Goal: Information Seeking & Learning: Learn about a topic

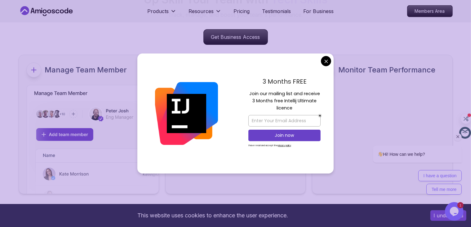
scroll to position [2676, 0]
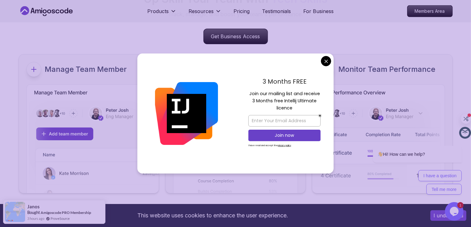
click at [329, 65] on div "3 Months FREE Join our mailing list and receive 3 Months free Intellij Ultimate…" at bounding box center [285, 113] width 98 height 120
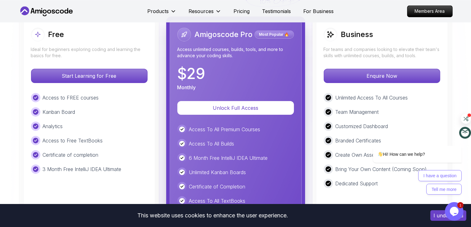
scroll to position [1436, 0]
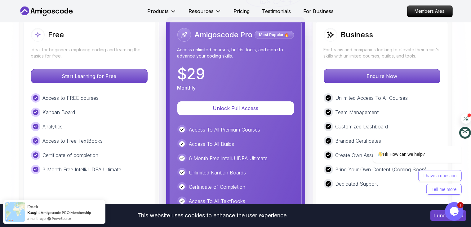
click at [123, 140] on div "Access to Free TextBooks" at bounding box center [89, 140] width 117 height 9
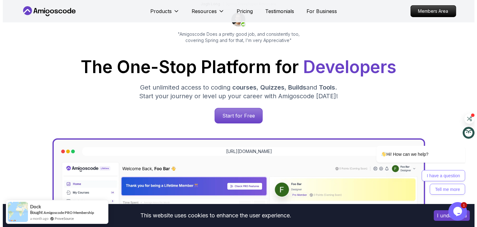
scroll to position [0, 0]
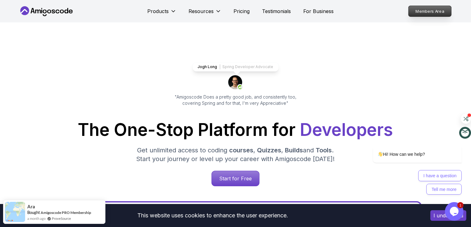
click at [433, 14] on p "Members Area" at bounding box center [430, 11] width 43 height 11
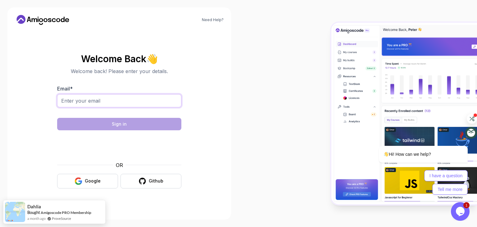
click at [104, 100] on input "Email *" at bounding box center [119, 100] width 124 height 13
type input "[EMAIL_ADDRESS][DOMAIN_NAME]"
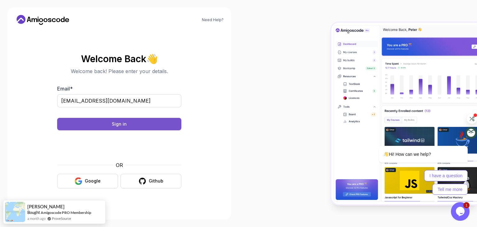
click at [155, 122] on button "Sign in" at bounding box center [119, 124] width 124 height 12
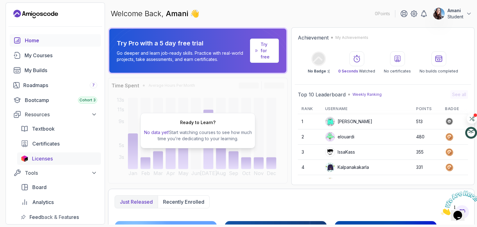
click at [46, 159] on span "Licenses" at bounding box center [42, 158] width 21 height 7
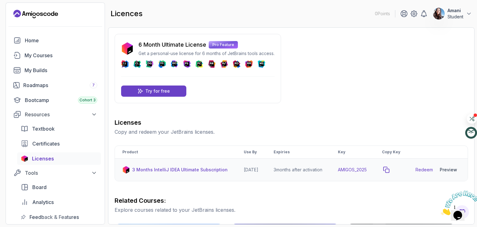
click at [389, 173] on icon "copy-button" at bounding box center [386, 169] width 6 height 6
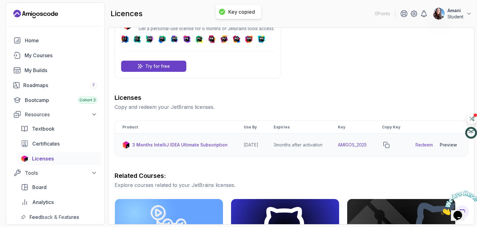
scroll to position [17, 0]
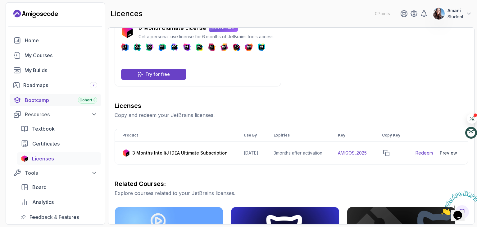
click at [58, 100] on div "Bootcamp Cohort 3" at bounding box center [61, 99] width 72 height 7
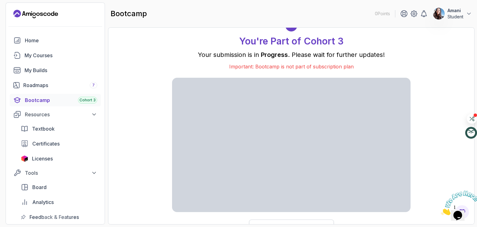
click at [277, 221] on button "Learn More About the Bootcamp" at bounding box center [291, 225] width 85 height 13
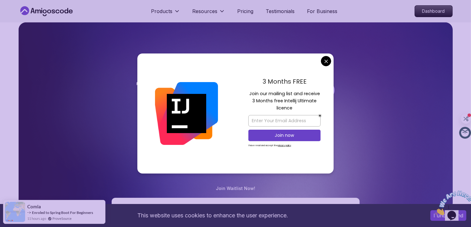
scroll to position [126, 0]
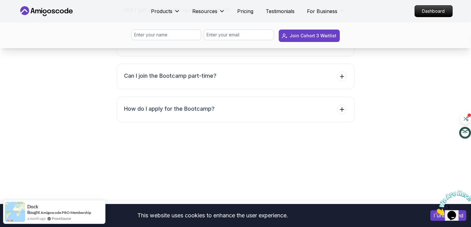
scroll to position [2495, 0]
click at [344, 46] on icon at bounding box center [342, 42] width 6 height 6
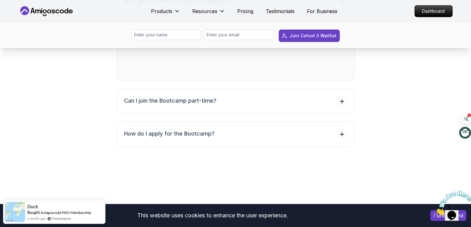
scroll to position [2470, 0]
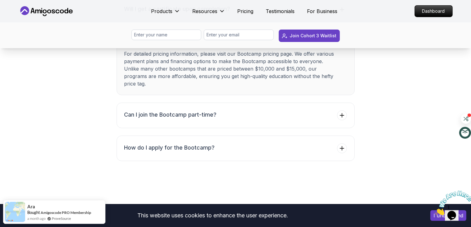
click at [344, 46] on icon at bounding box center [342, 42] width 6 height 6
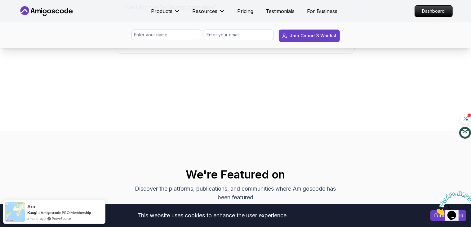
scroll to position [2538, 0]
click at [342, 10] on icon at bounding box center [342, 8] width 4 height 4
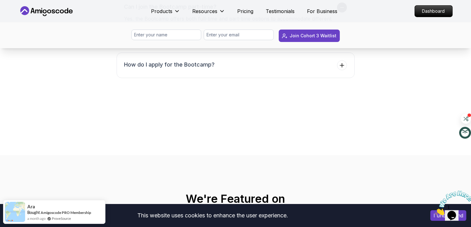
click at [342, 11] on icon at bounding box center [342, 7] width 6 height 6
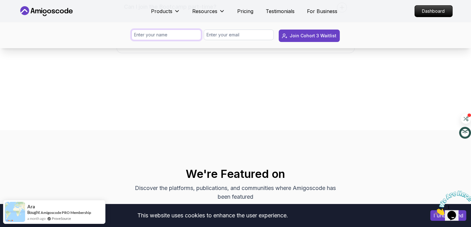
click at [178, 32] on input "text" at bounding box center [167, 34] width 70 height 11
type input "Amani"
click at [223, 29] on input "email" at bounding box center [239, 34] width 70 height 11
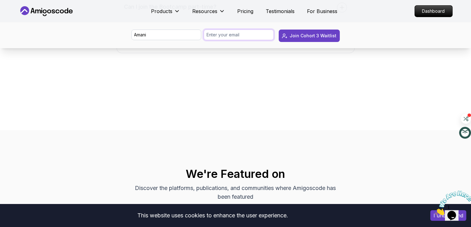
type input "[EMAIL_ADDRESS][DOMAIN_NAME]"
click at [309, 36] on div "Join Cohort 3 Waitlist" at bounding box center [313, 36] width 47 height 6
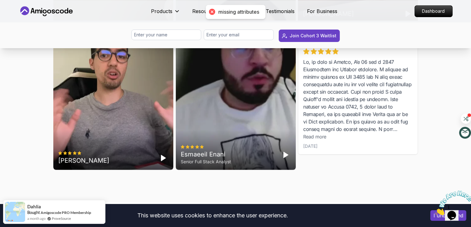
scroll to position [1973, 0]
click at [185, 35] on input "text" at bounding box center [167, 34] width 70 height 11
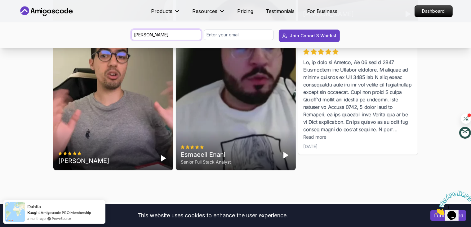
type input "[PERSON_NAME]"
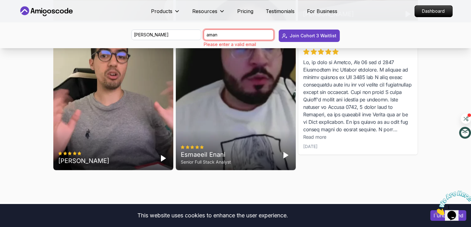
type input "[EMAIL_ADDRESS][DOMAIN_NAME]"
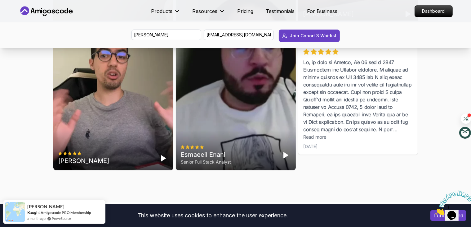
click at [279, 29] on button "Join Cohort 3 Waitlist" at bounding box center [309, 35] width 61 height 12
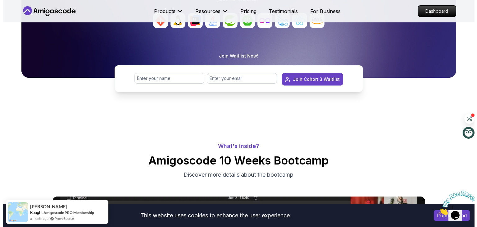
scroll to position [0, 0]
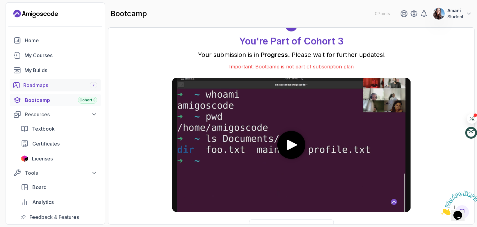
click at [41, 86] on div "Roadmaps 7" at bounding box center [60, 84] width 74 height 7
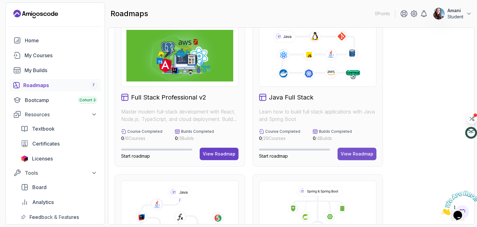
scroll to position [1, 0]
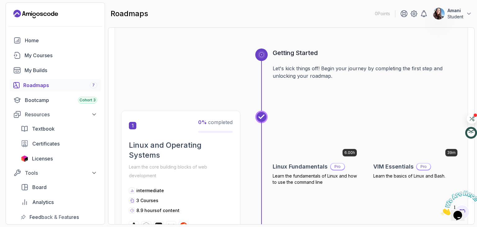
scroll to position [50, 0]
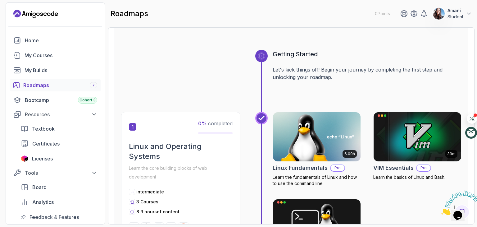
click at [177, 164] on p "Learn the core building blocks of web development" at bounding box center [181, 172] width 104 height 17
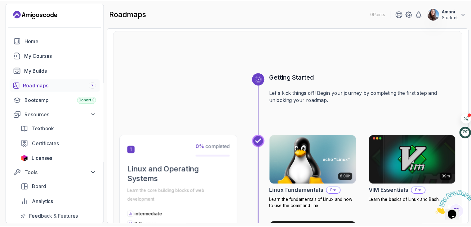
scroll to position [0, 0]
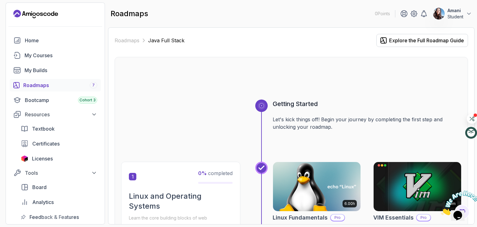
click at [320, 183] on img at bounding box center [317, 186] width 92 height 52
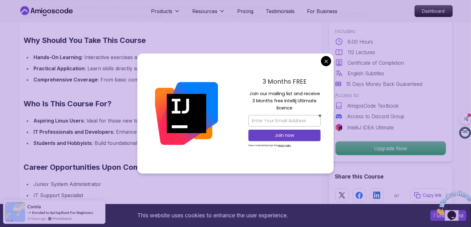
scroll to position [517, 0]
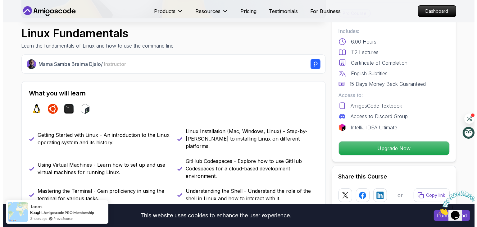
scroll to position [0, 0]
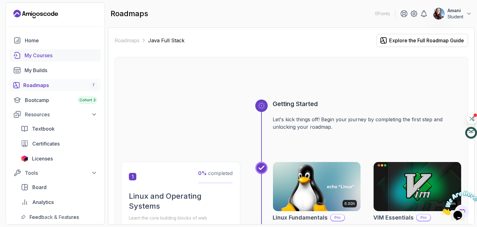
click at [37, 59] on link "My Courses" at bounding box center [55, 55] width 91 height 12
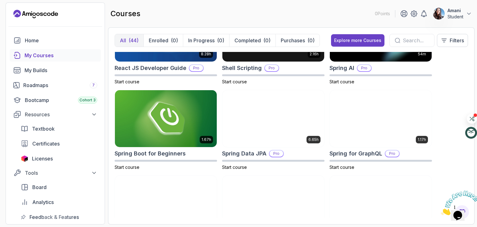
scroll to position [989, 0]
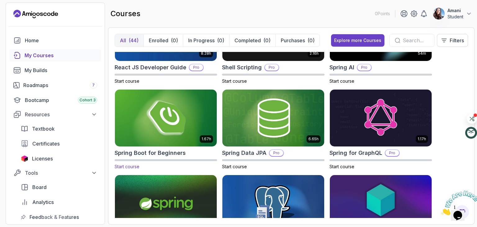
click at [142, 113] on img at bounding box center [165, 118] width 107 height 60
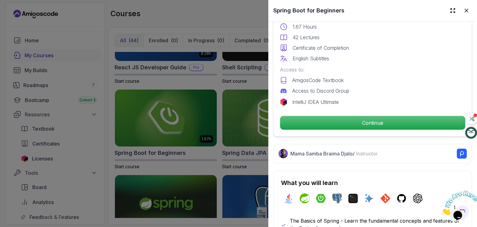
scroll to position [174, 0]
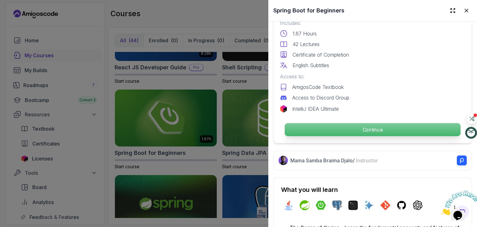
click at [369, 128] on p "Continue" at bounding box center [373, 129] width 176 height 13
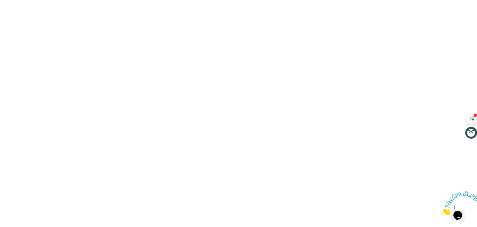
click at [380, 0] on html at bounding box center [238, 0] width 477 height 0
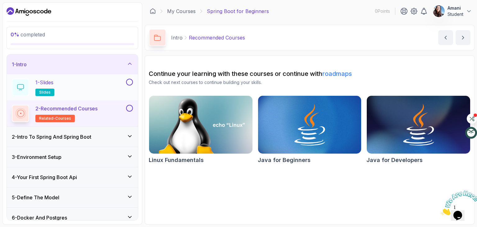
click at [65, 86] on div "1 - Slides slides" at bounding box center [68, 87] width 113 height 17
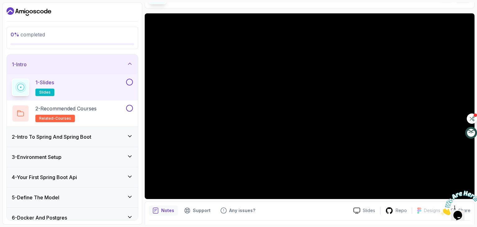
scroll to position [60, 0]
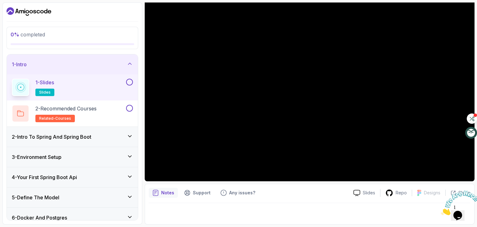
click at [131, 82] on button at bounding box center [129, 82] width 7 height 7
click at [131, 82] on icon at bounding box center [130, 82] width 6 height 6
click at [131, 82] on button at bounding box center [129, 82] width 7 height 7
click at [106, 111] on div "2 - Recommended Courses related-courses" at bounding box center [68, 113] width 113 height 17
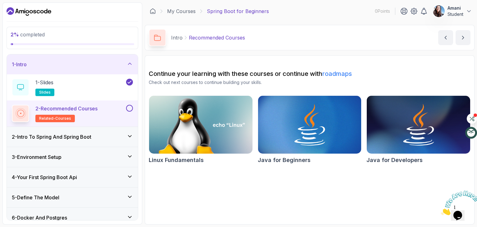
click at [128, 108] on button at bounding box center [129, 108] width 7 height 7
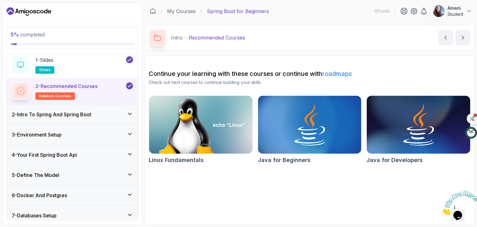
scroll to position [27, 0]
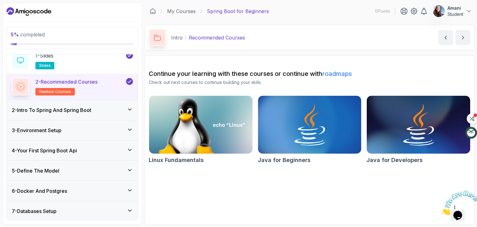
click at [71, 113] on div "2 - Intro To Spring And Spring Boot" at bounding box center [72, 110] width 131 height 20
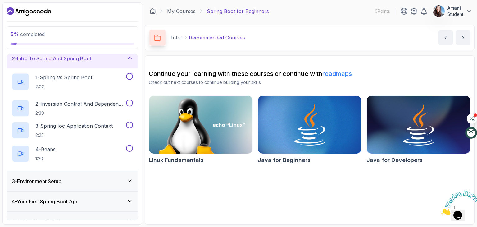
scroll to position [20, 0]
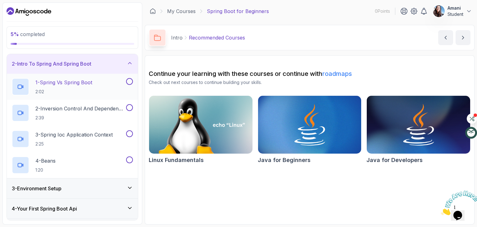
click at [75, 85] on p "1 - Spring Vs Spring Boot" at bounding box center [63, 82] width 57 height 7
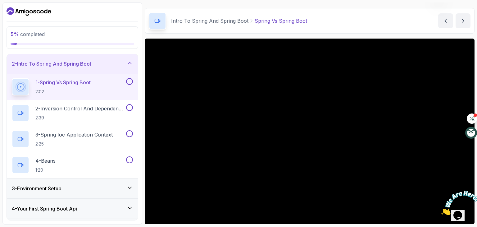
scroll to position [60, 0]
